Goal: Task Accomplishment & Management: Manage account settings

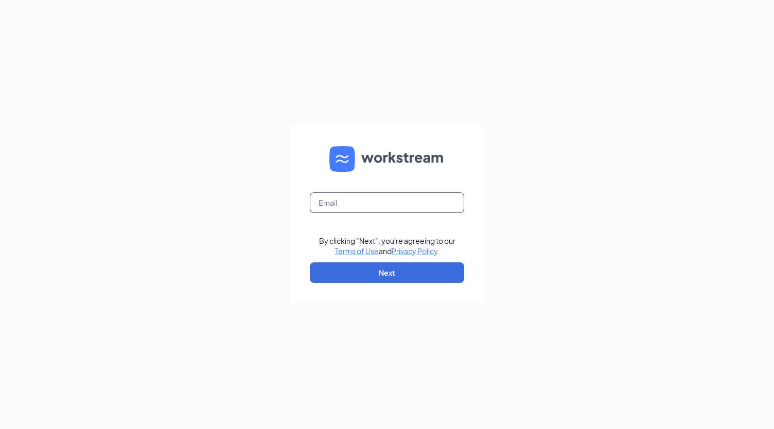
click at [424, 202] on input "text" at bounding box center [387, 202] width 154 height 21
type input "clearlineinc@gmail.com"
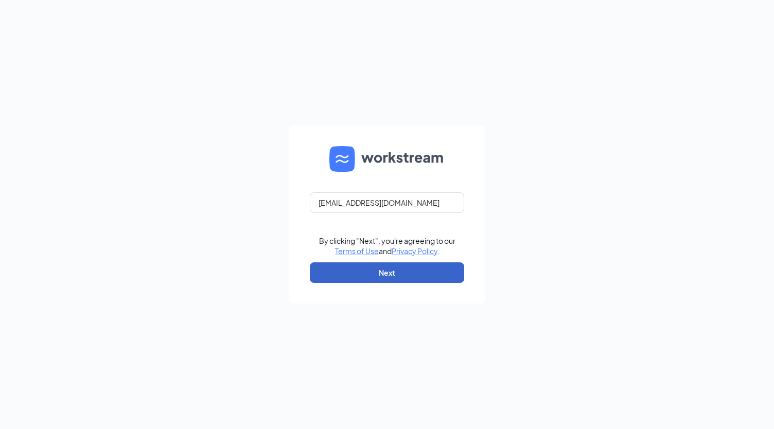
click at [420, 281] on button "Next" at bounding box center [387, 272] width 154 height 21
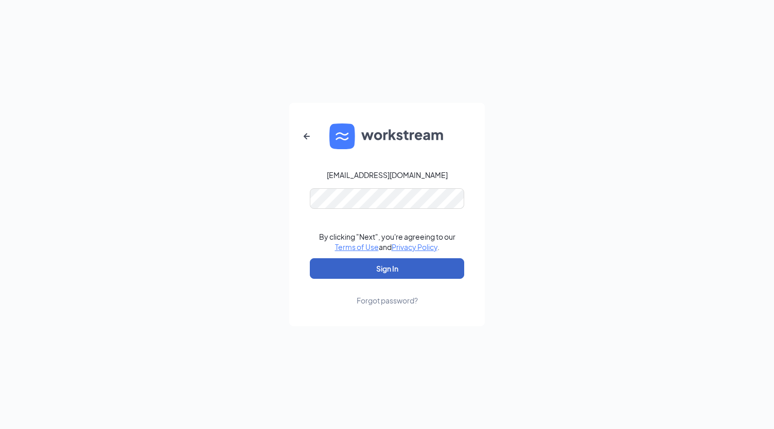
click at [403, 270] on button "Sign In" at bounding box center [387, 268] width 154 height 21
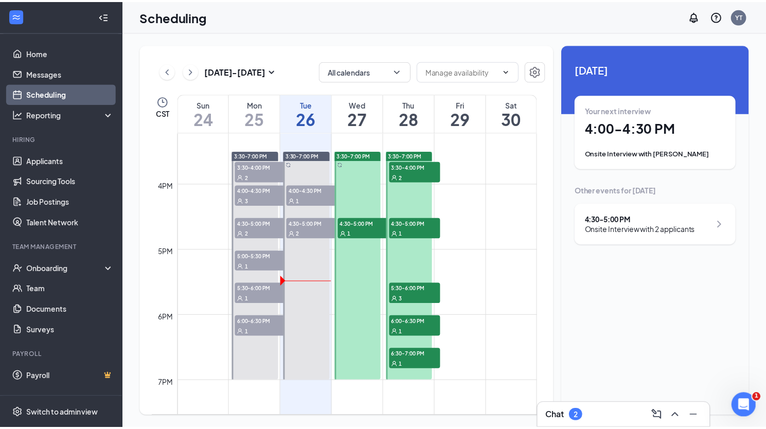
scroll to position [1006, 0]
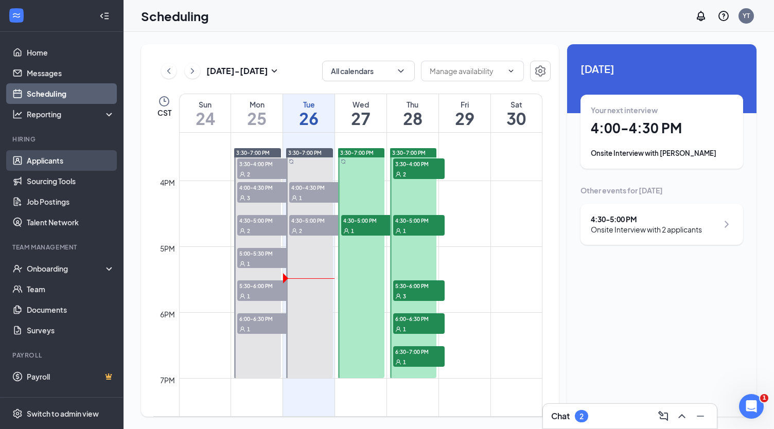
click at [50, 164] on link "Applicants" at bounding box center [71, 160] width 88 height 21
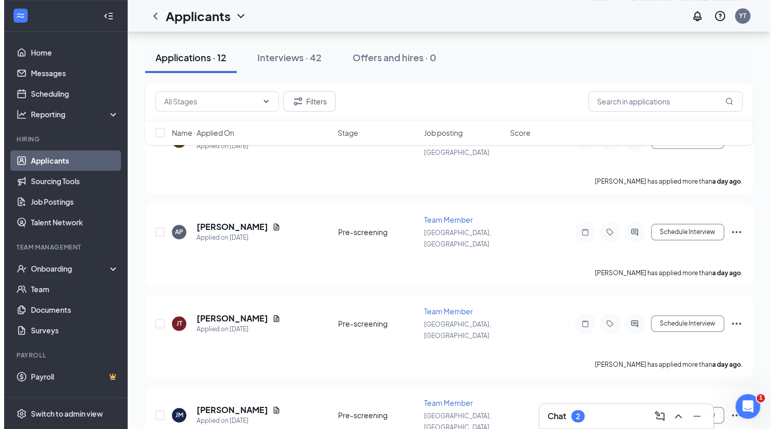
scroll to position [454, 0]
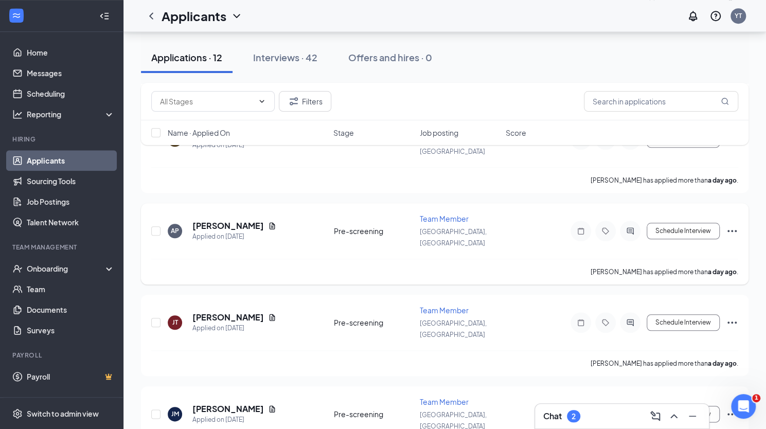
click at [220, 259] on div "[PERSON_NAME] has applied more than a day ago ." at bounding box center [444, 272] width 587 height 26
click at [249, 151] on div "Filters Name · Applied On Stage Job posting Score" at bounding box center [444, 119] width 607 height 73
click at [249, 154] on div "Filters Name · Applied On Stage Job posting Score" at bounding box center [444, 119] width 607 height 73
click at [247, 231] on div "Applied on [DATE]" at bounding box center [234, 236] width 84 height 10
click at [246, 220] on h5 "[PERSON_NAME]" at bounding box center [227, 225] width 71 height 11
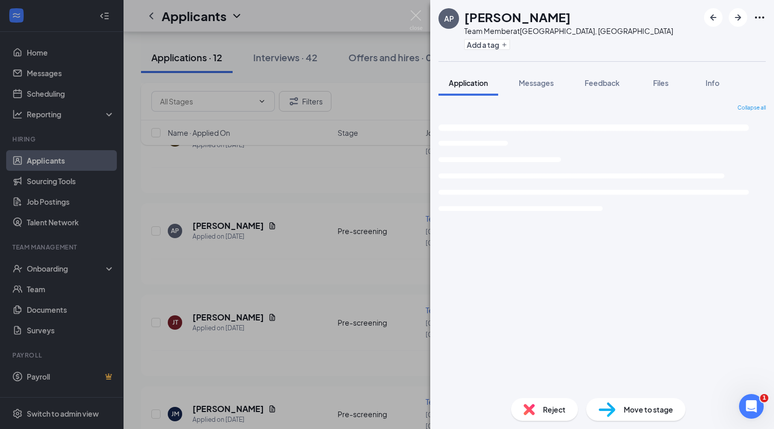
click at [573, 408] on div "Reject" at bounding box center [544, 409] width 67 height 23
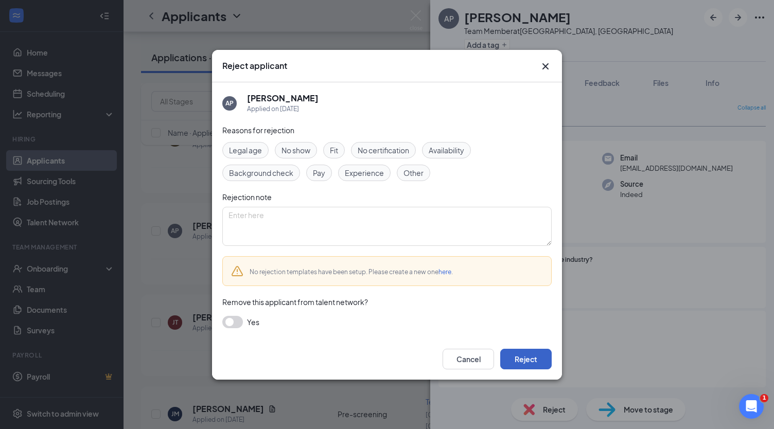
click at [523, 366] on button "Reject" at bounding box center [525, 359] width 51 height 21
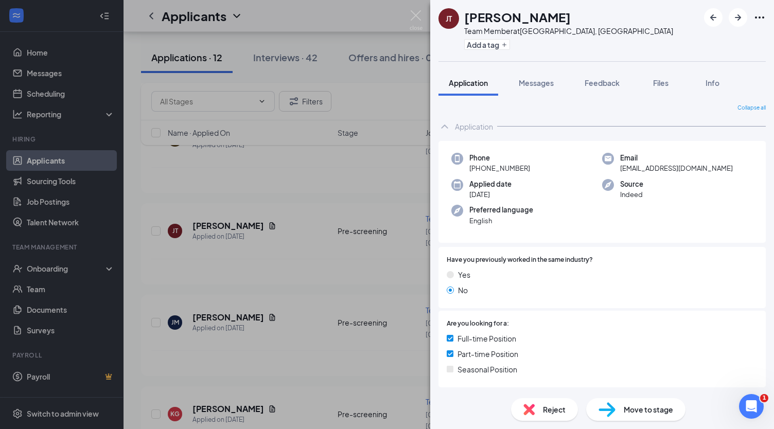
click at [654, 418] on div "Move to stage" at bounding box center [635, 409] width 99 height 23
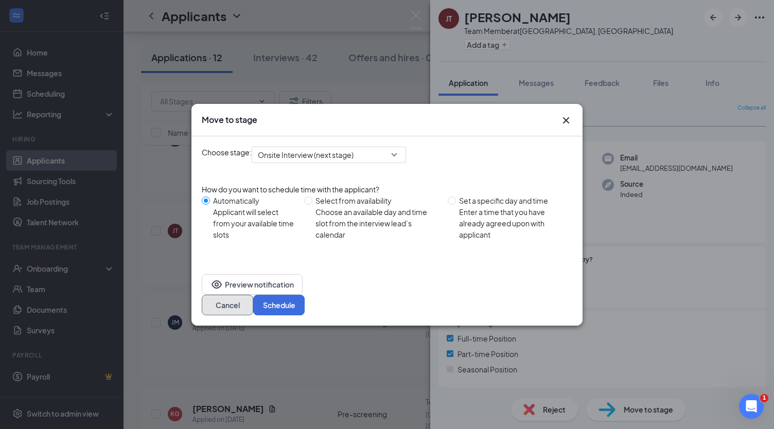
click at [253, 298] on button "Cancel" at bounding box center [227, 305] width 51 height 21
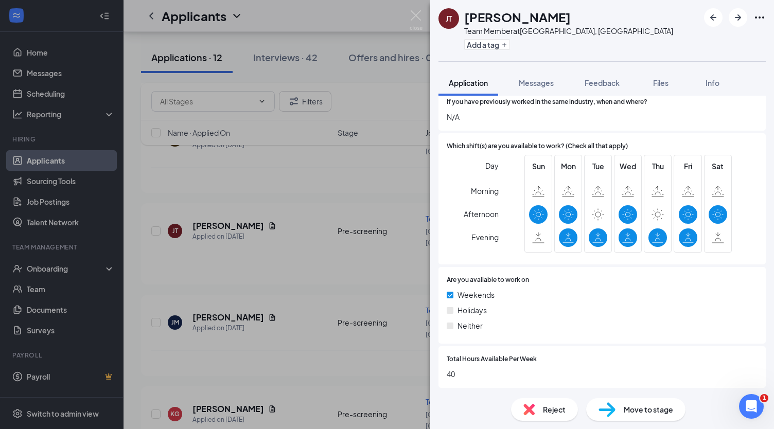
click at [641, 418] on div "Move to stage" at bounding box center [635, 409] width 99 height 23
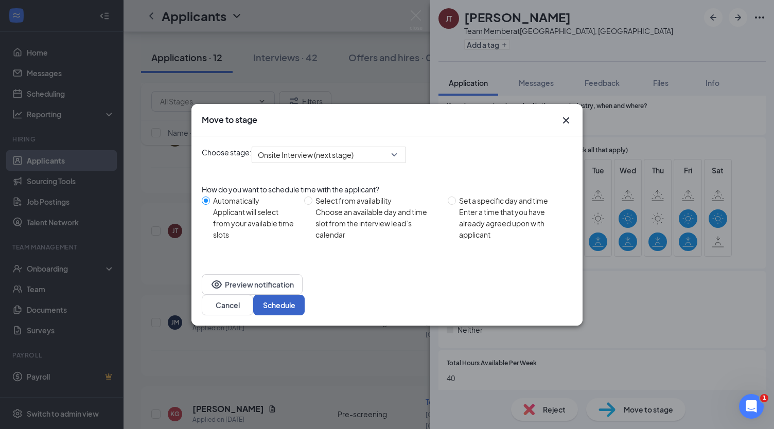
click at [305, 301] on button "Schedule" at bounding box center [278, 305] width 51 height 21
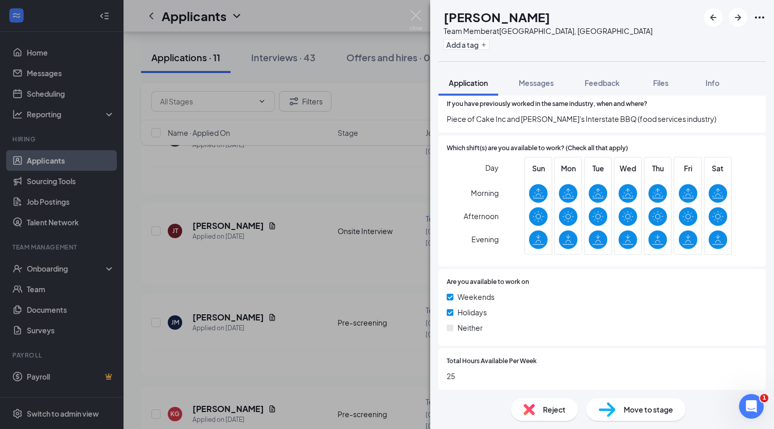
click at [657, 412] on span "Move to stage" at bounding box center [647, 409] width 49 height 11
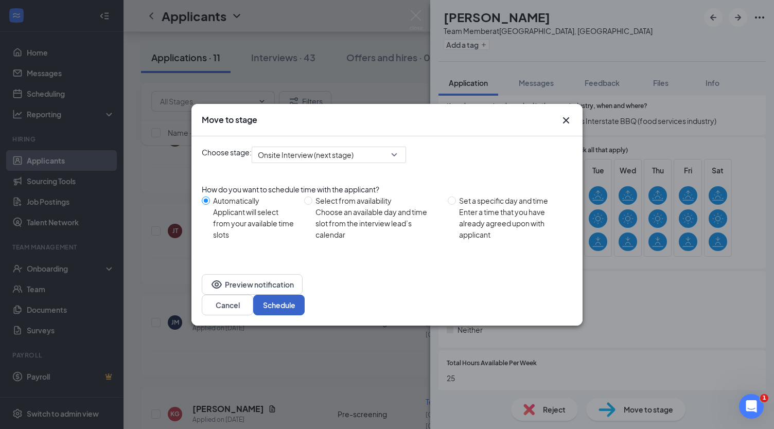
click at [305, 295] on button "Schedule" at bounding box center [278, 305] width 51 height 21
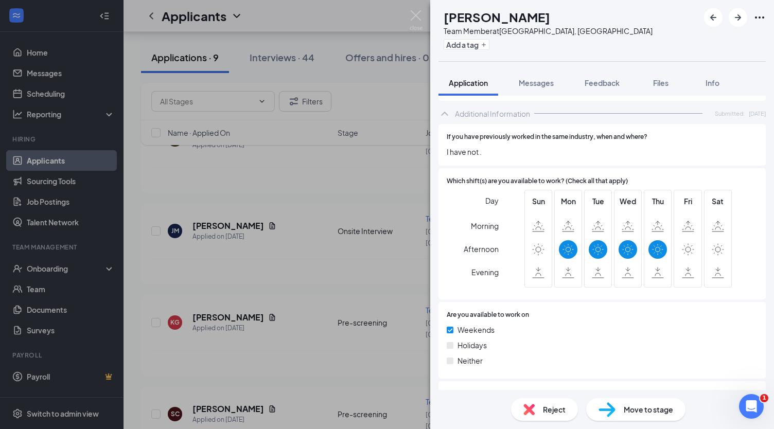
scroll to position [478, 0]
click at [554, 416] on div "Reject" at bounding box center [544, 409] width 67 height 23
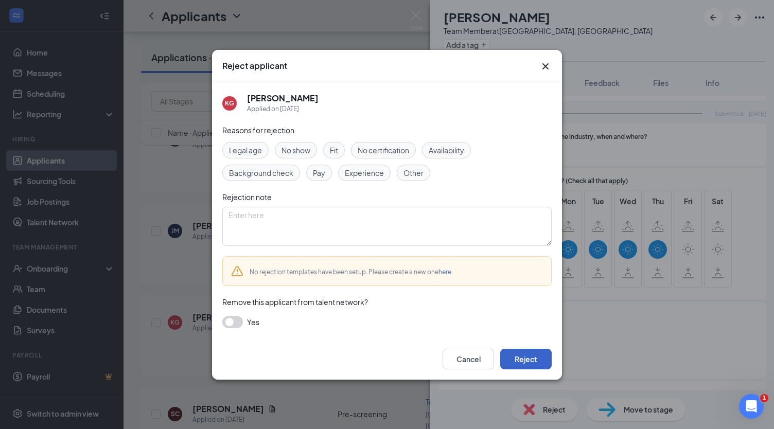
click at [522, 364] on button "Reject" at bounding box center [525, 359] width 51 height 21
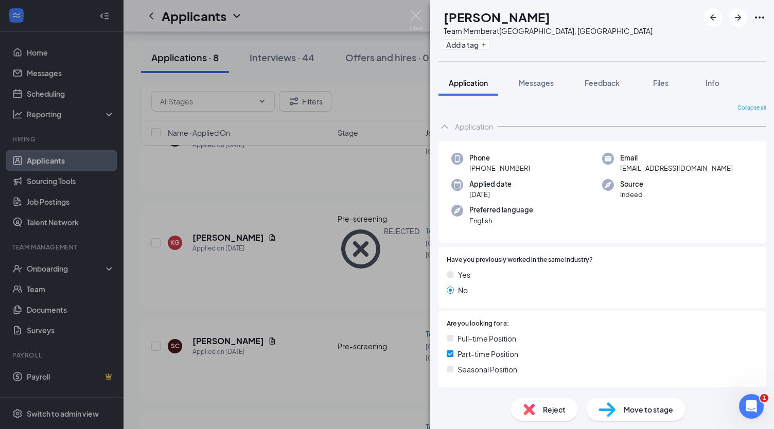
click at [625, 410] on span "Move to stage" at bounding box center [647, 409] width 49 height 11
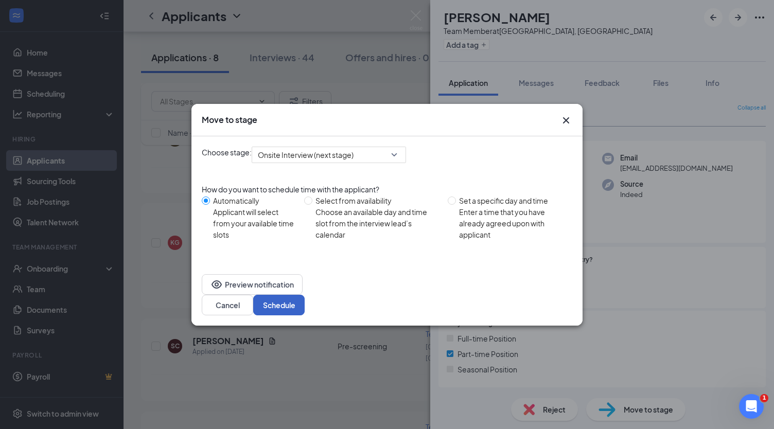
click at [305, 300] on button "Schedule" at bounding box center [278, 305] width 51 height 21
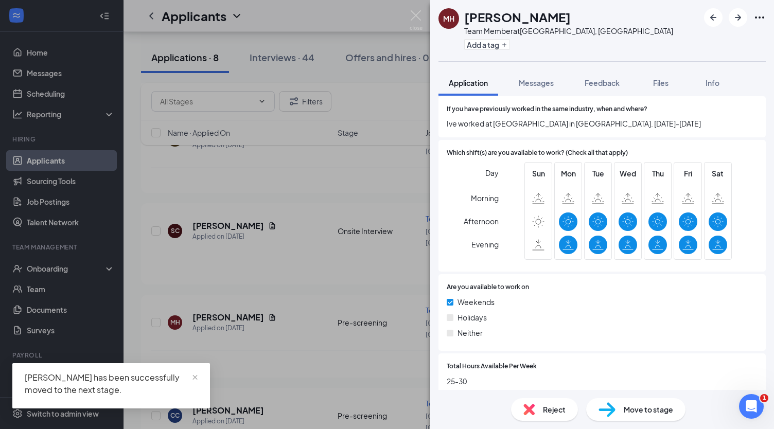
scroll to position [513, 0]
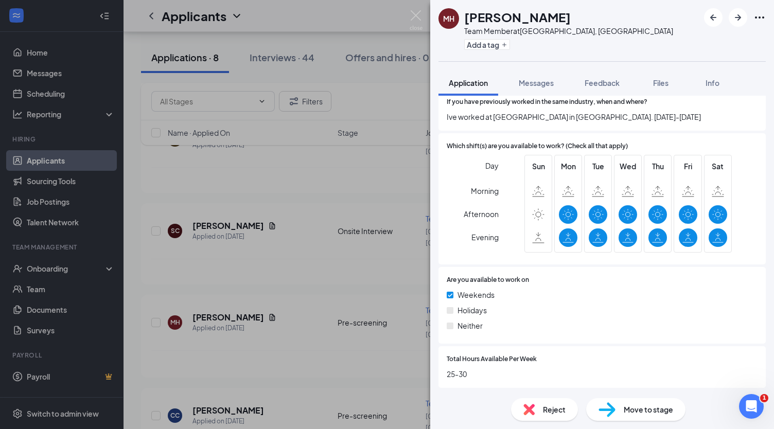
click at [548, 415] on span "Reject" at bounding box center [554, 409] width 23 height 11
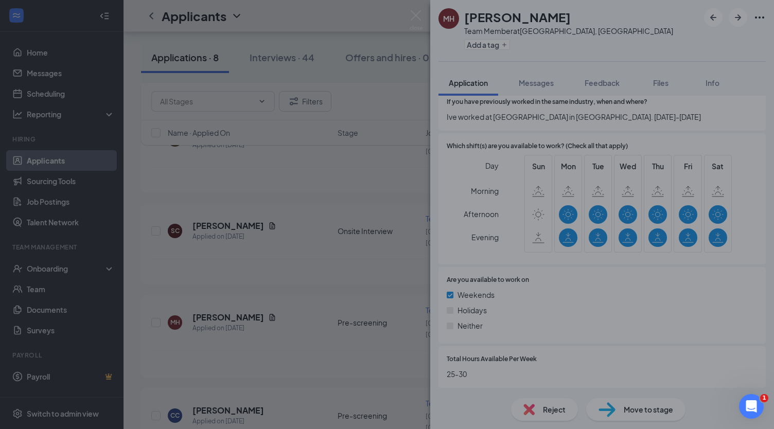
scroll to position [509, 0]
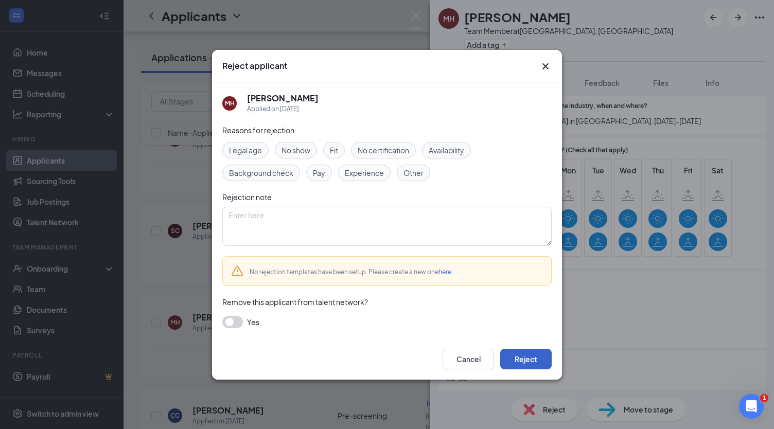
click at [527, 365] on button "Reject" at bounding box center [525, 359] width 51 height 21
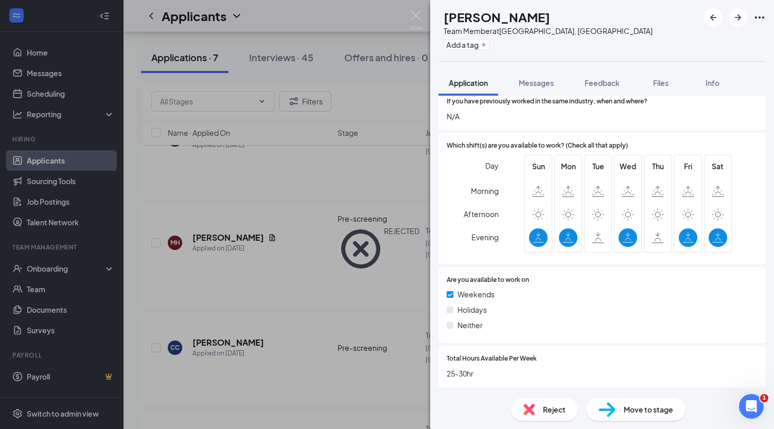
click at [560, 415] on div "Reject" at bounding box center [544, 409] width 67 height 23
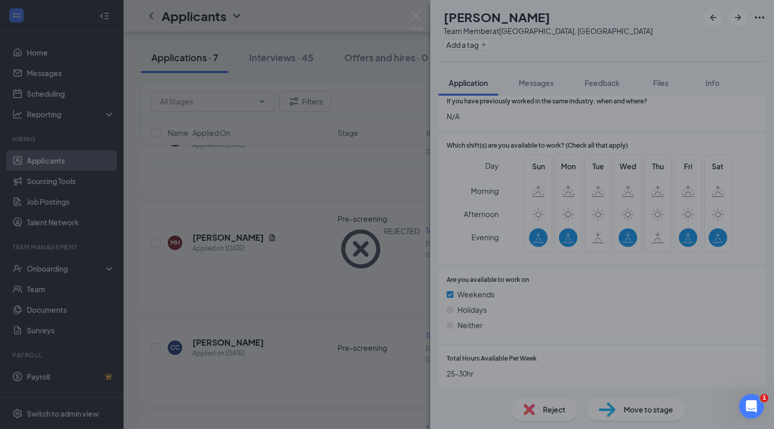
scroll to position [453, 0]
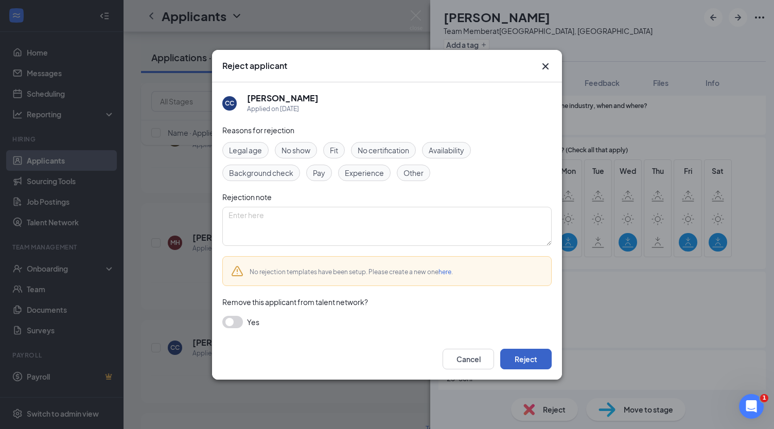
click at [533, 363] on button "Reject" at bounding box center [525, 359] width 51 height 21
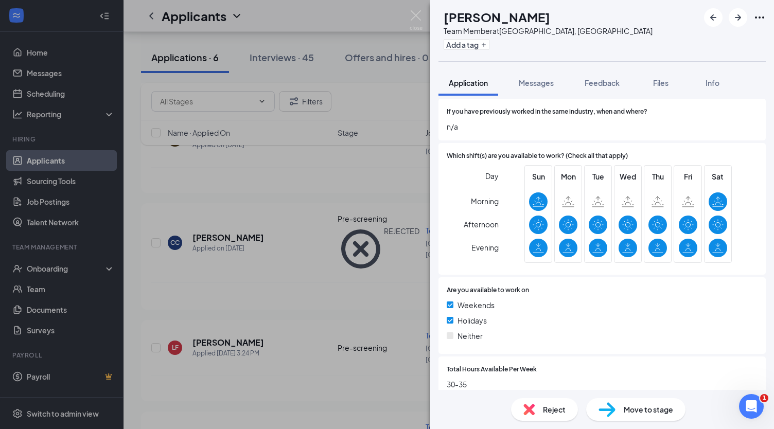
scroll to position [449, 0]
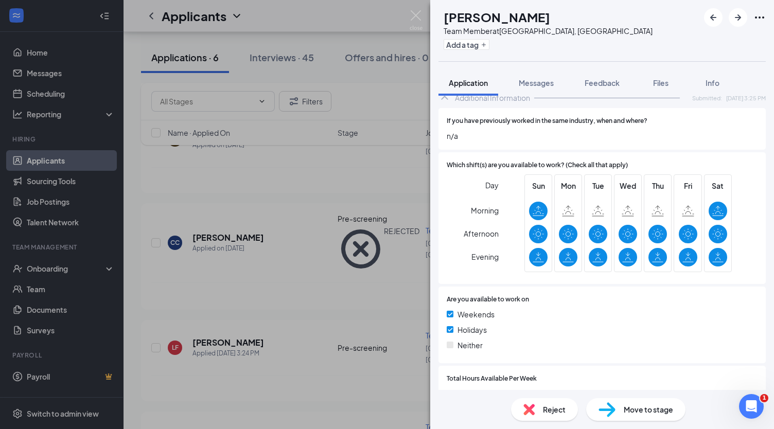
click at [625, 415] on span "Move to stage" at bounding box center [647, 409] width 49 height 11
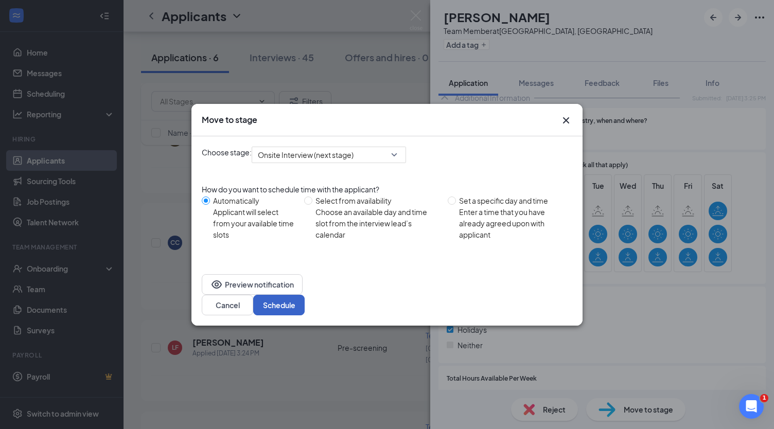
click at [305, 300] on button "Schedule" at bounding box center [278, 305] width 51 height 21
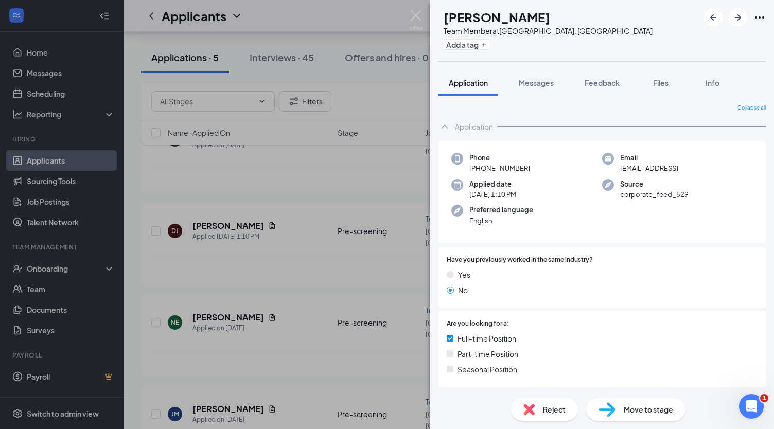
scroll to position [513, 0]
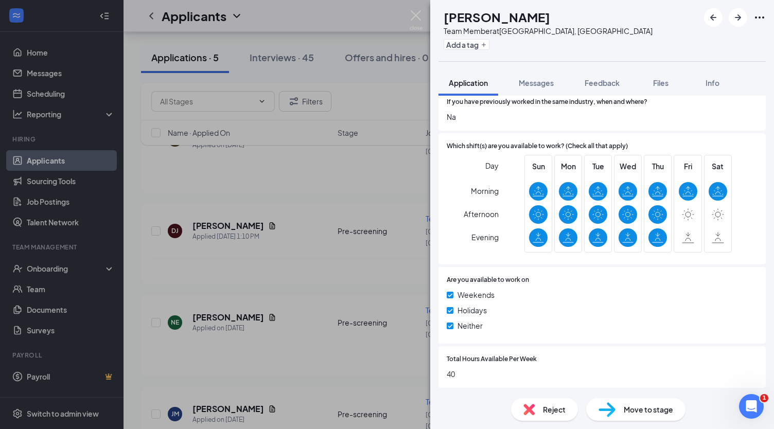
click at [620, 417] on div "Move to stage" at bounding box center [635, 409] width 99 height 23
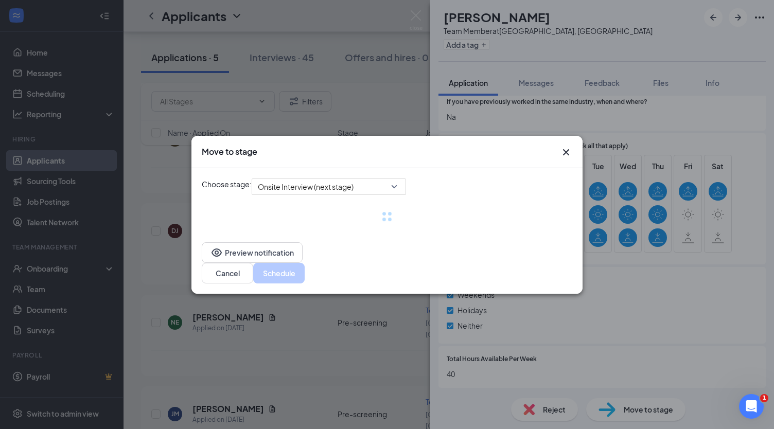
scroll to position [509, 0]
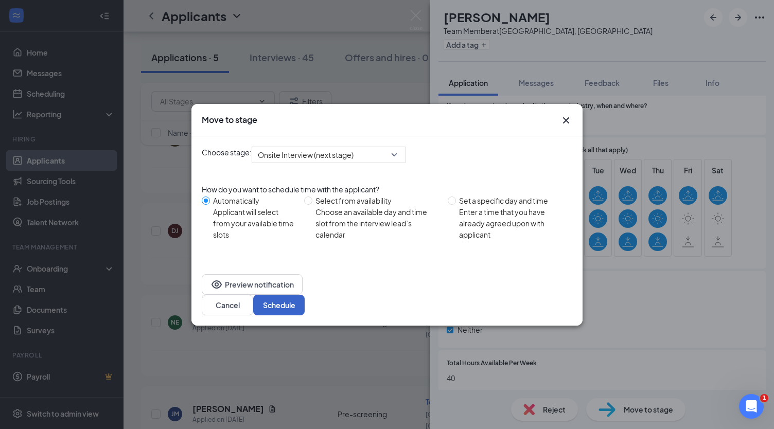
click at [305, 296] on button "Schedule" at bounding box center [278, 305] width 51 height 21
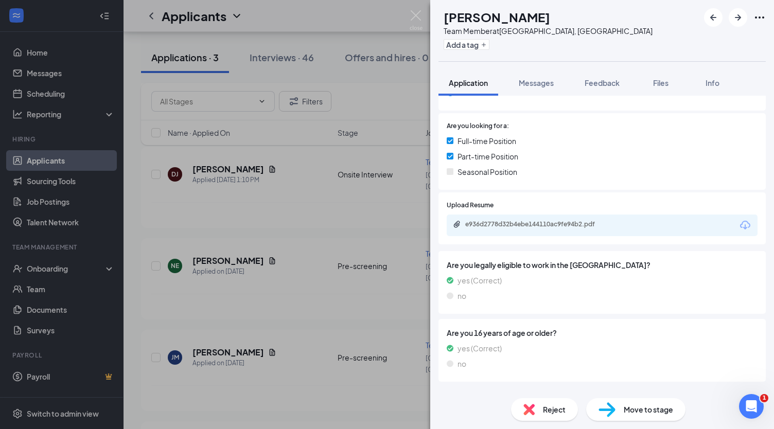
scroll to position [196, 0]
click at [612, 416] on img at bounding box center [606, 409] width 17 height 15
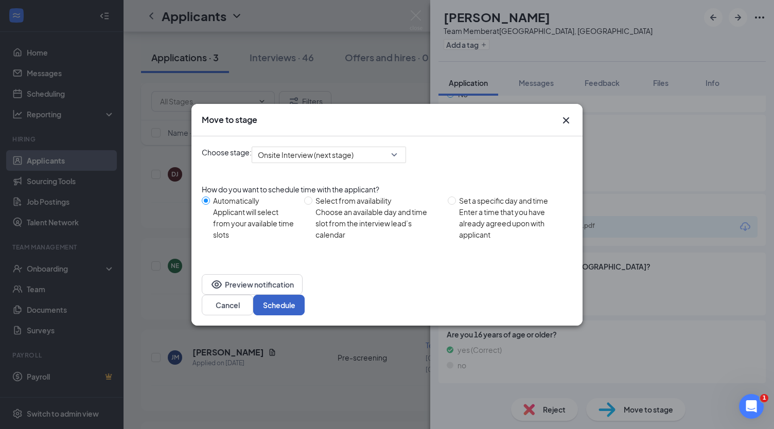
click at [305, 295] on button "Schedule" at bounding box center [278, 305] width 51 height 21
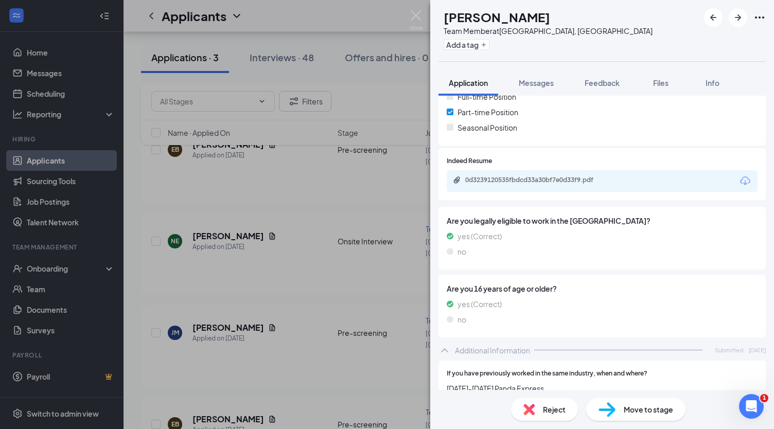
scroll to position [513, 0]
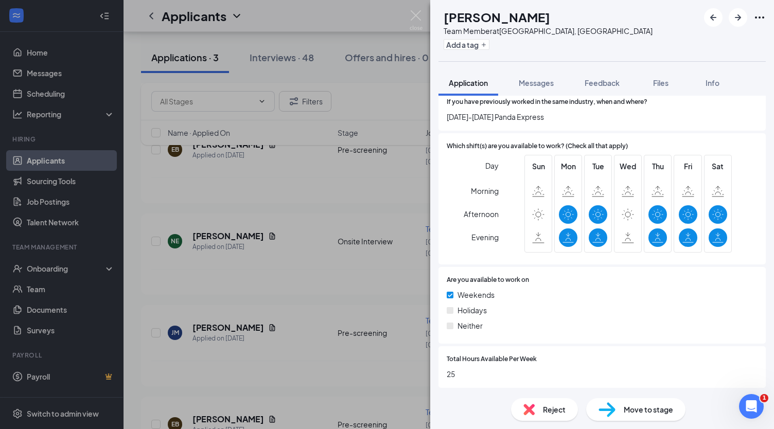
click at [565, 413] on div "Reject" at bounding box center [544, 409] width 67 height 23
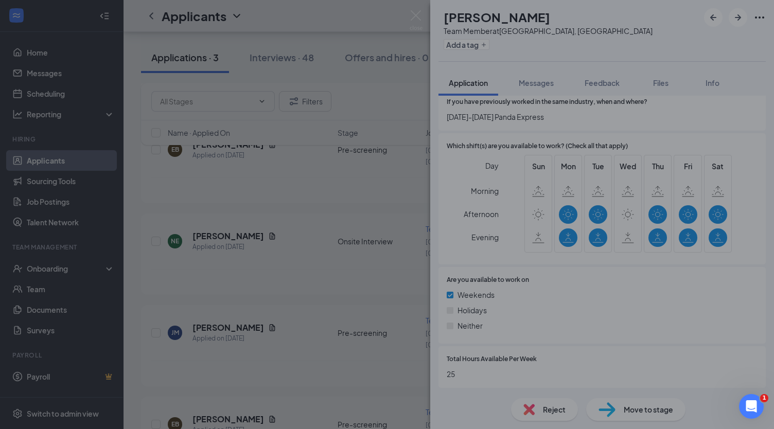
scroll to position [509, 0]
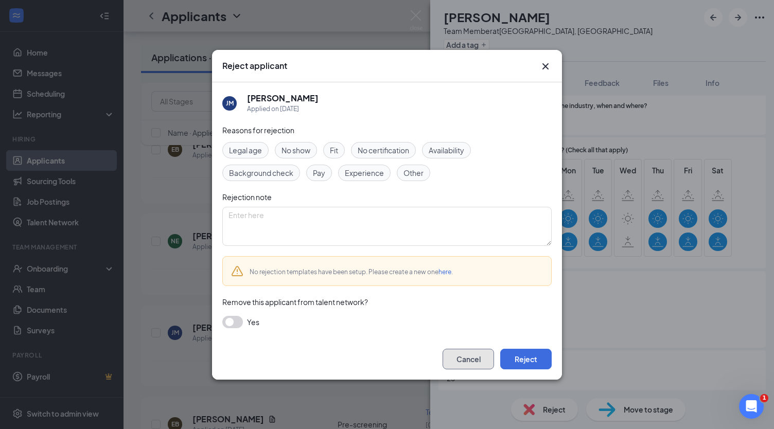
click at [473, 361] on button "Cancel" at bounding box center [467, 359] width 51 height 21
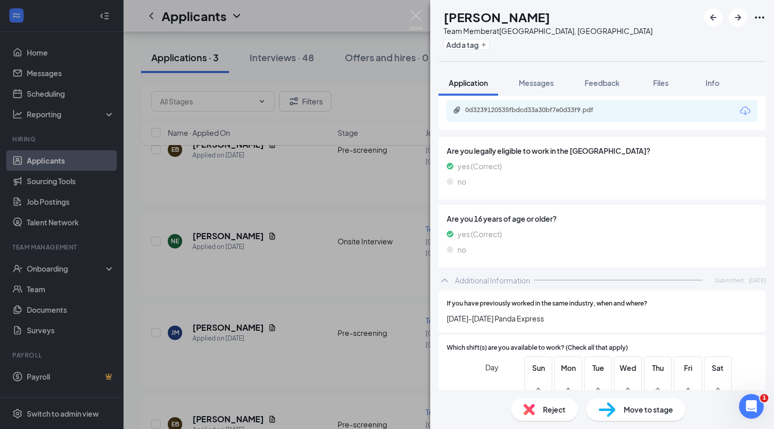
scroll to position [312, 0]
click at [619, 114] on div "0d3239120535fbdcd33a30bf7e0d33f9.pdf" at bounding box center [536, 111] width 167 height 10
click at [556, 408] on span "Reject" at bounding box center [554, 409] width 23 height 11
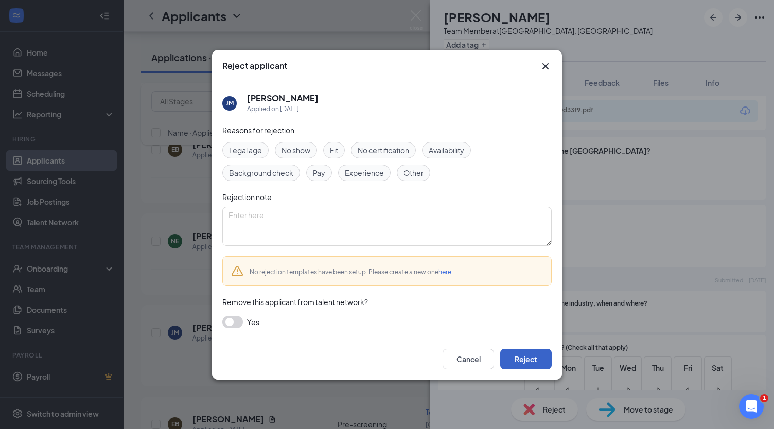
click at [526, 367] on button "Reject" at bounding box center [525, 359] width 51 height 21
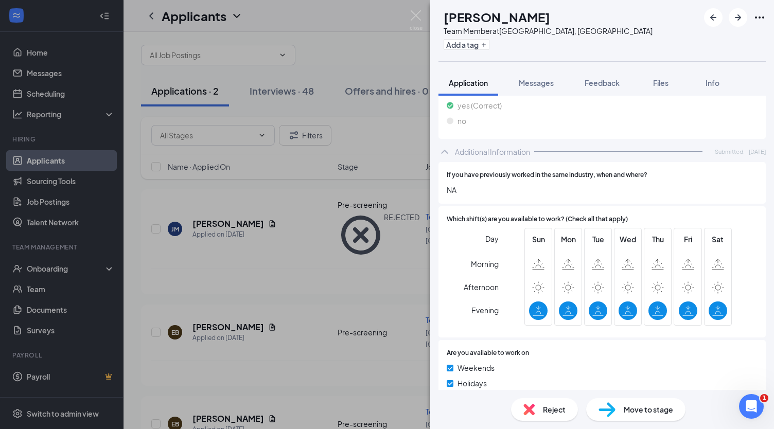
scroll to position [513, 0]
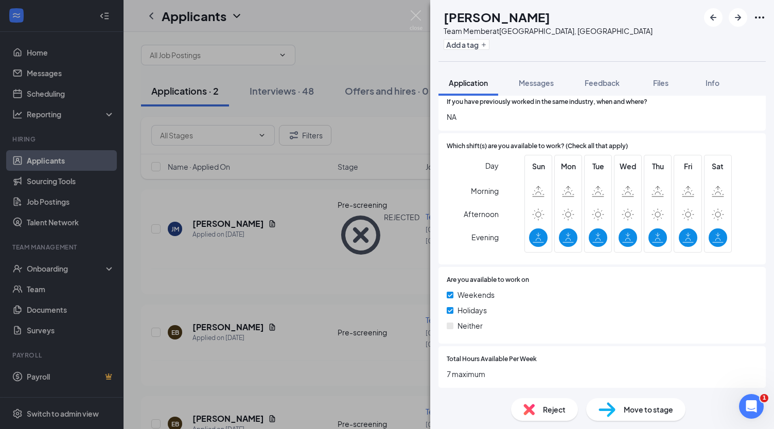
click at [558, 417] on div "Reject" at bounding box center [544, 409] width 67 height 23
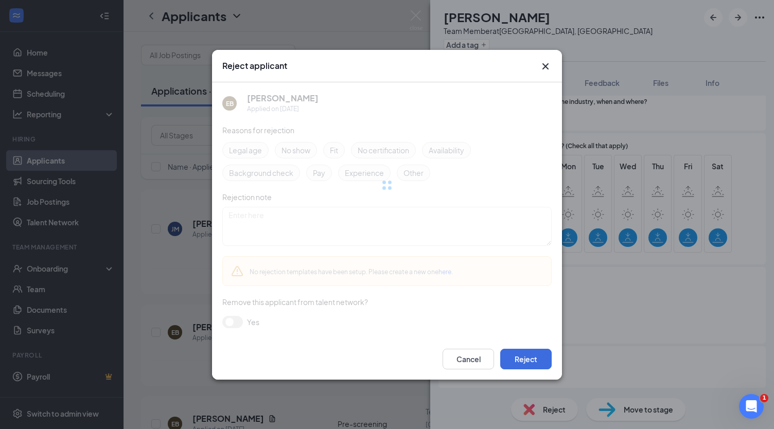
scroll to position [509, 0]
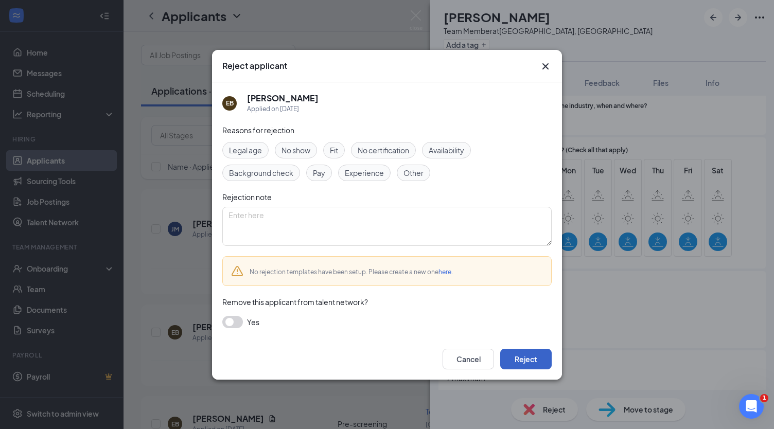
click at [529, 360] on button "Reject" at bounding box center [525, 359] width 51 height 21
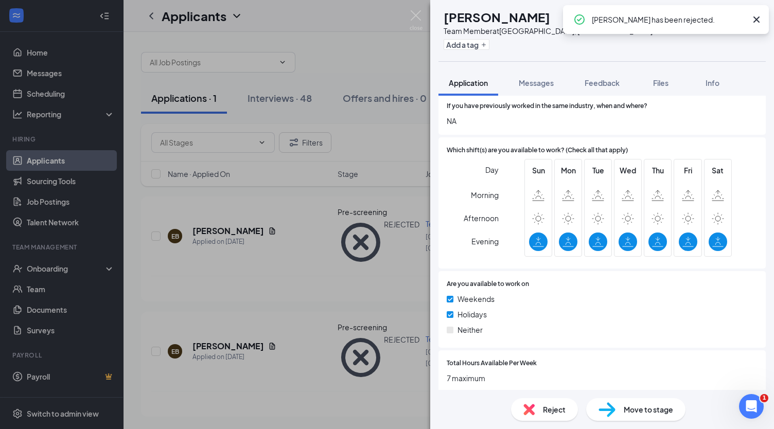
scroll to position [0, 0]
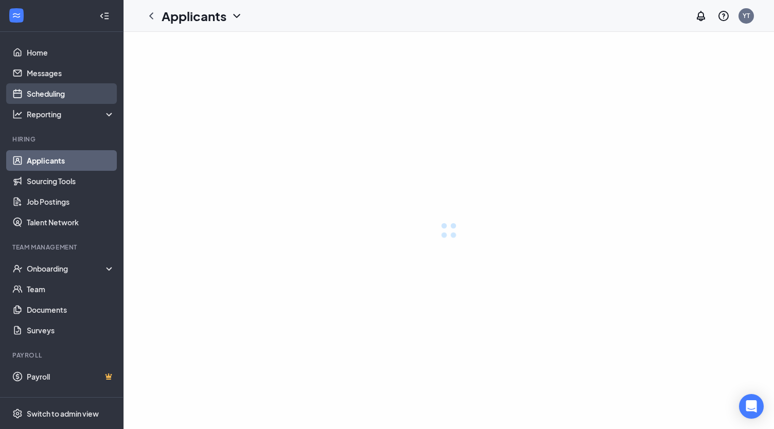
click at [67, 96] on link "Scheduling" at bounding box center [71, 93] width 88 height 21
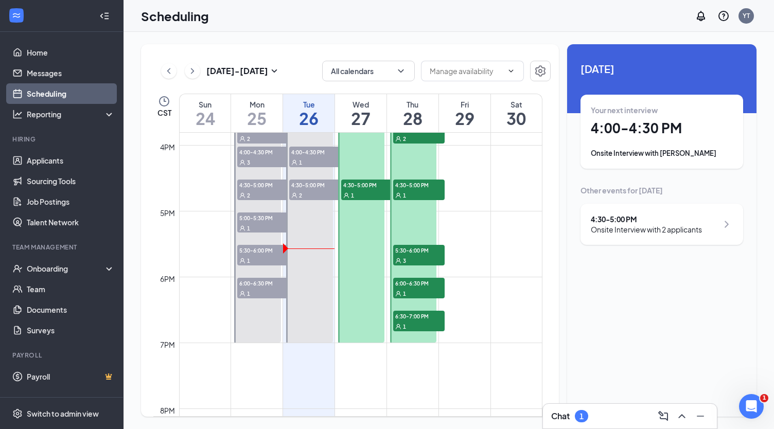
scroll to position [1039, 0]
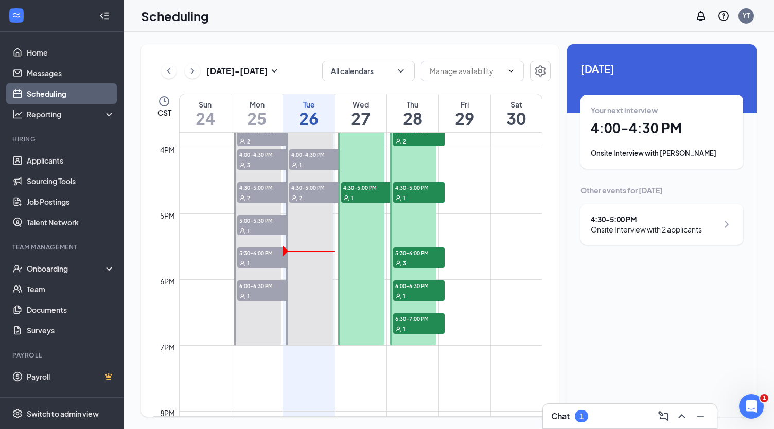
click at [322, 261] on link "3:30-7:00 PM 4:00-4:30 PM 1 4:30-5:00 PM 2" at bounding box center [308, 230] width 49 height 230
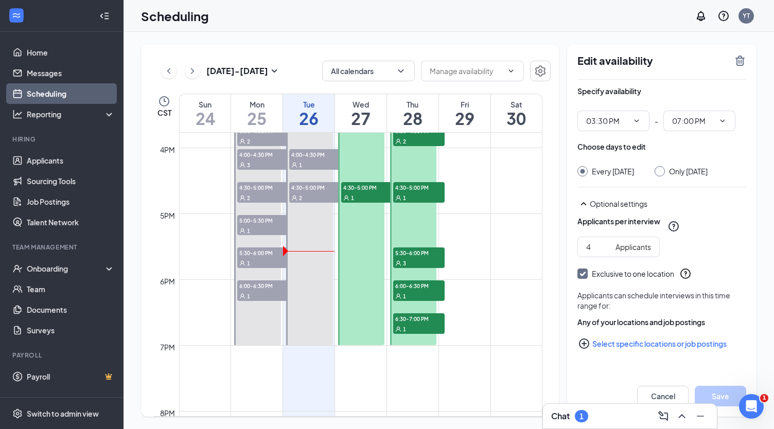
click at [311, 260] on link "3:30-7:00 PM 4:00-4:30 PM 1 4:30-5:00 PM 2" at bounding box center [308, 230] width 49 height 230
click at [702, 123] on input "07:00 PM" at bounding box center [693, 120] width 42 height 11
click at [704, 194] on div "05:30 AM" at bounding box center [699, 190] width 56 height 11
click at [710, 118] on input "05:30 AM" at bounding box center [693, 120] width 42 height 11
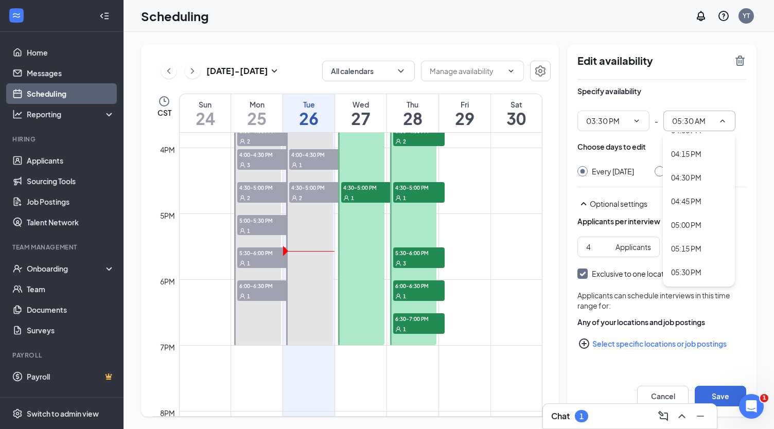
scroll to position [1507, 0]
click at [692, 279] on div "05:30 PM" at bounding box center [699, 270] width 72 height 24
type input "05:30 PM"
click at [725, 399] on button "Save" at bounding box center [719, 396] width 51 height 21
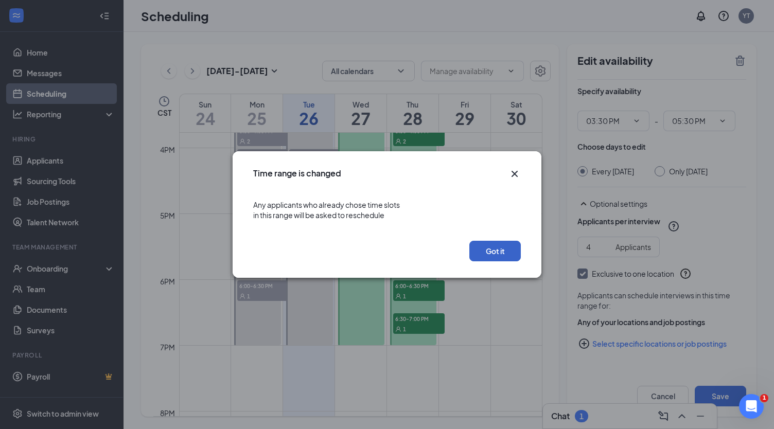
click at [505, 257] on button "Got it" at bounding box center [494, 251] width 51 height 21
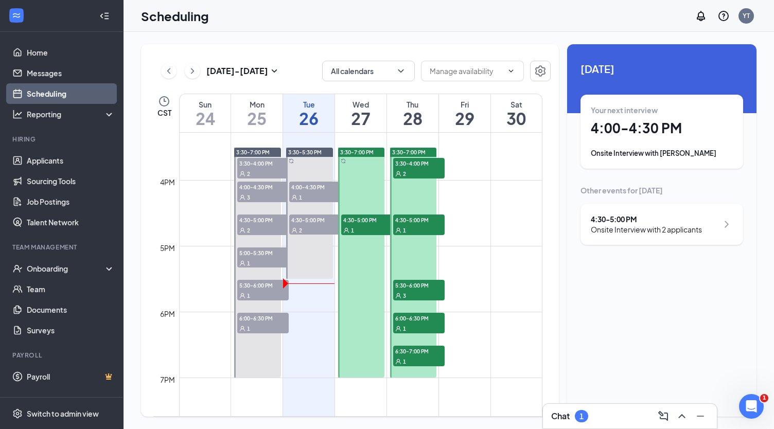
scroll to position [1006, 0]
